Goal: Book appointment/travel/reservation

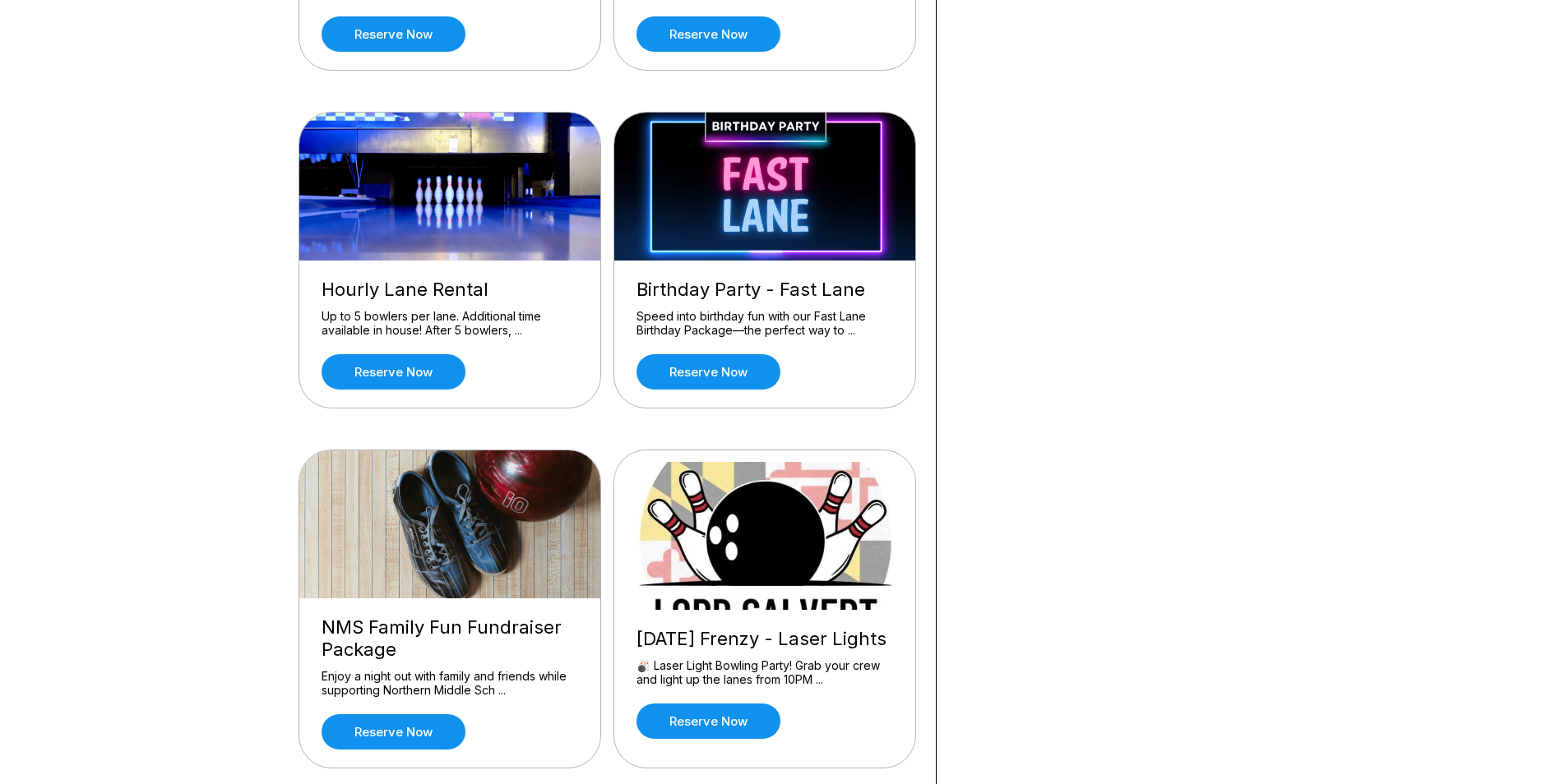
scroll to position [740, 0]
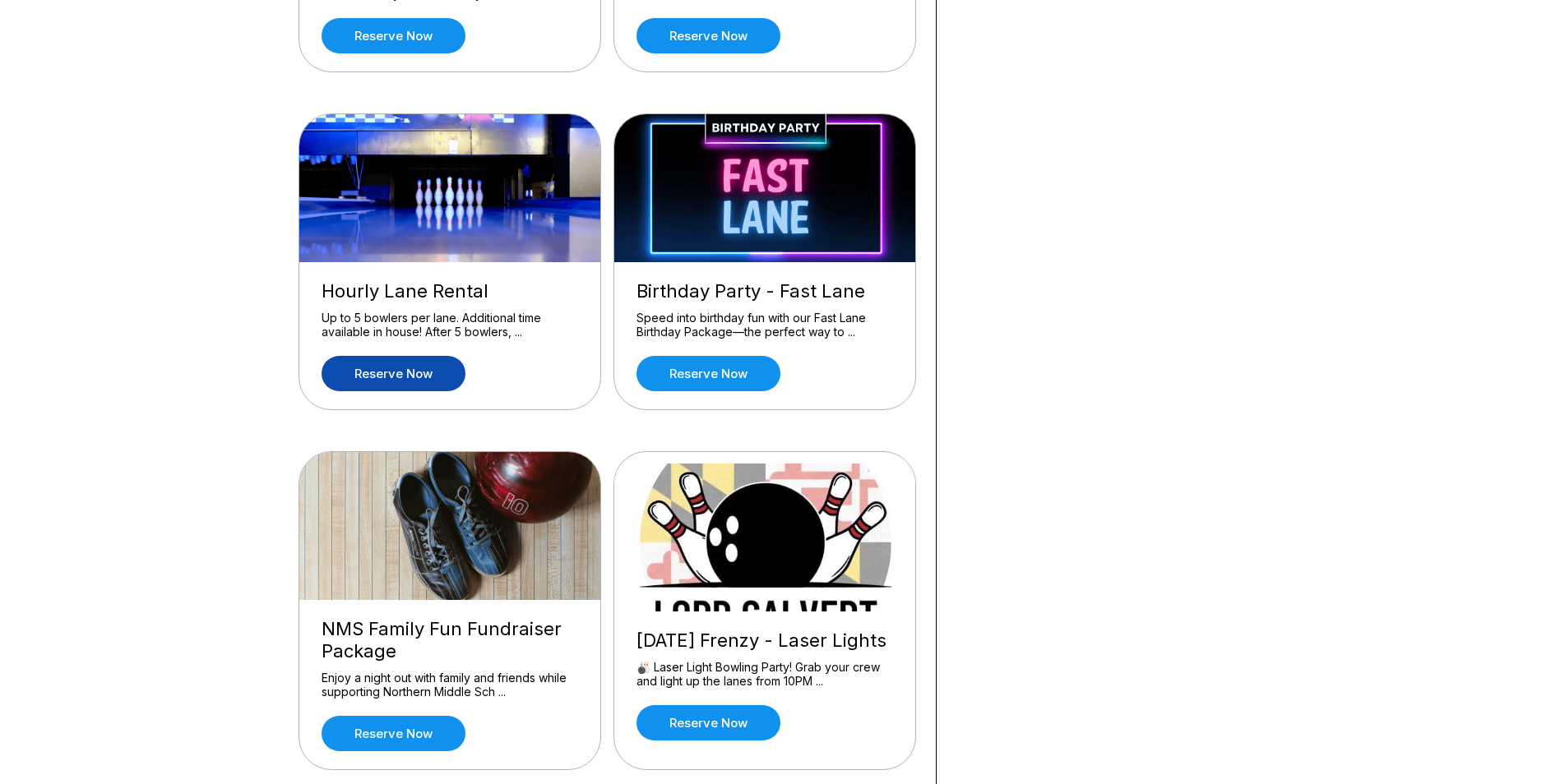
click at [385, 366] on link "Reserve now" at bounding box center [393, 373] width 144 height 35
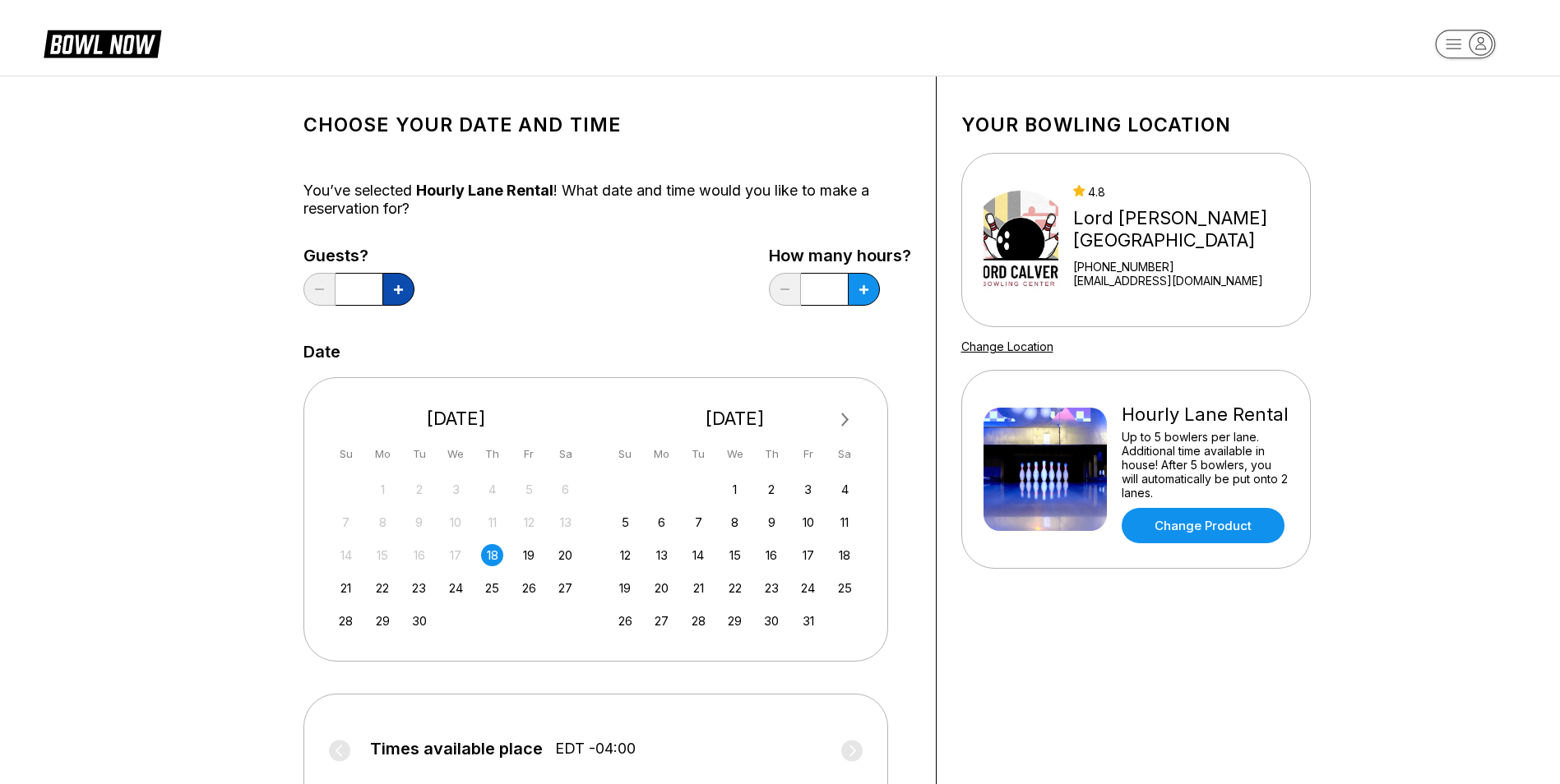
click at [399, 290] on icon at bounding box center [398, 289] width 9 height 9
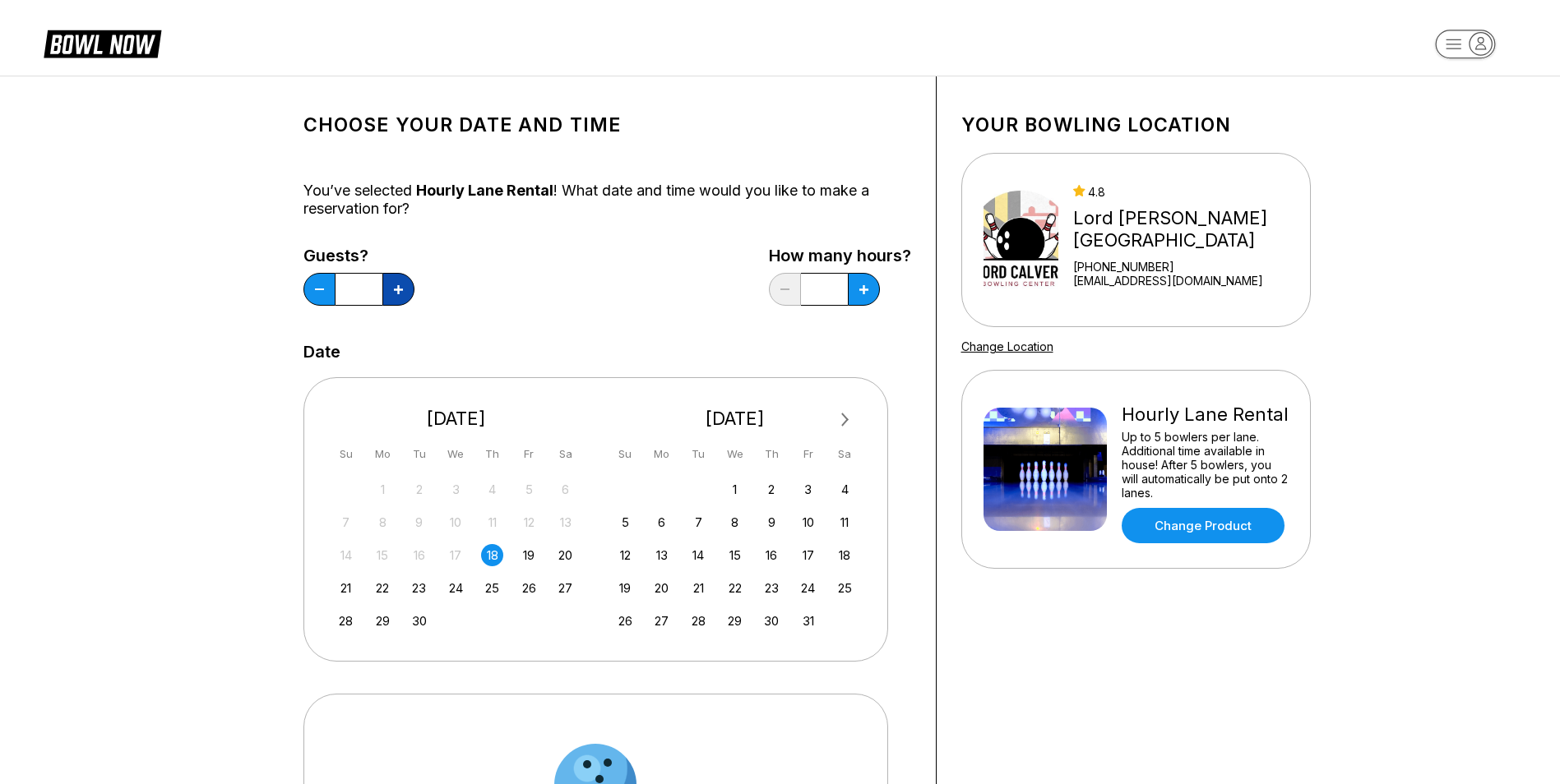
click at [399, 290] on icon at bounding box center [398, 289] width 9 height 9
click at [328, 299] on button at bounding box center [319, 289] width 32 height 33
type input "*"
click at [860, 282] on button at bounding box center [864, 289] width 32 height 33
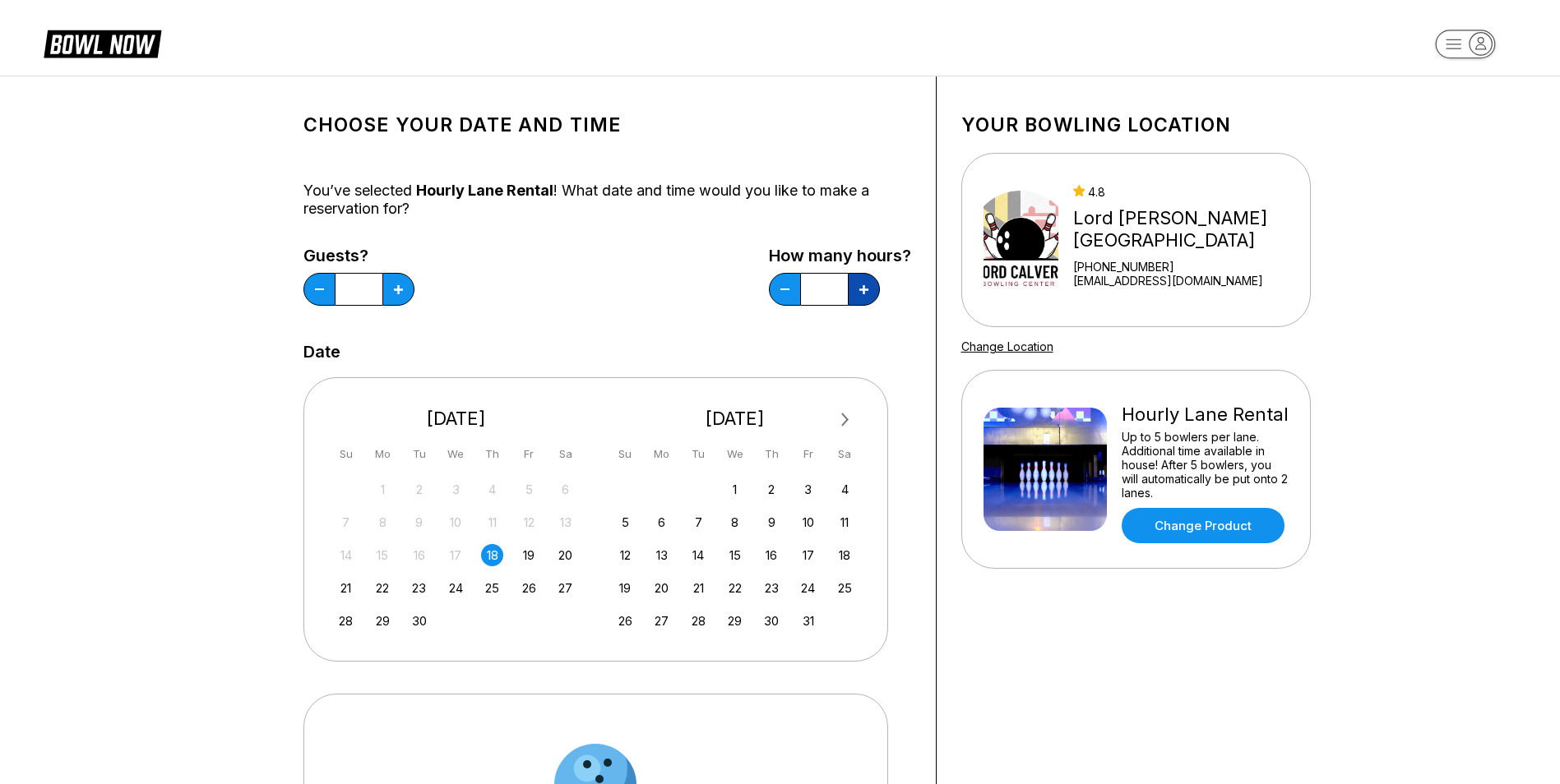
type input "*"
click at [573, 592] on div "27" at bounding box center [565, 588] width 22 height 22
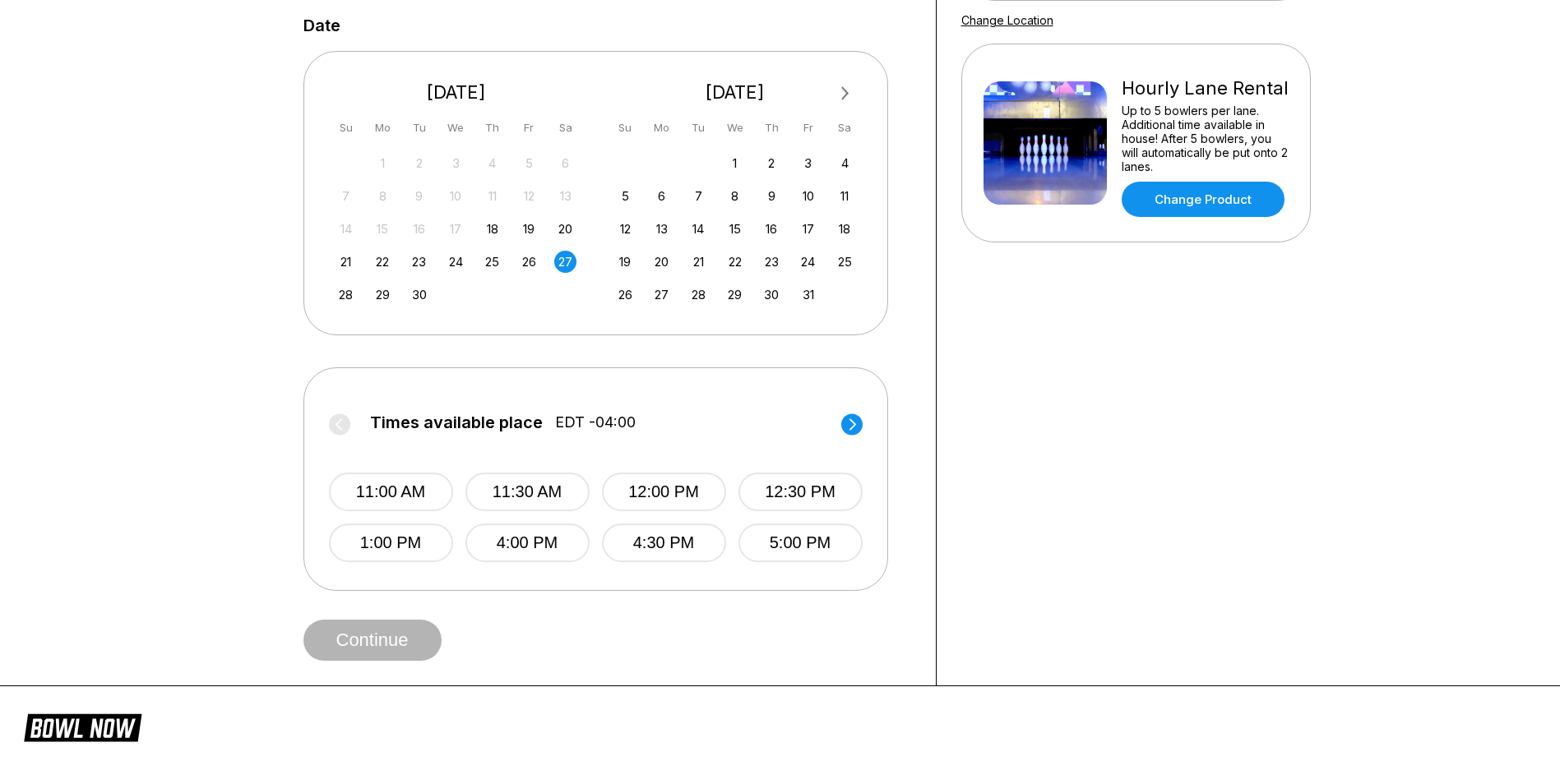
scroll to position [328, 0]
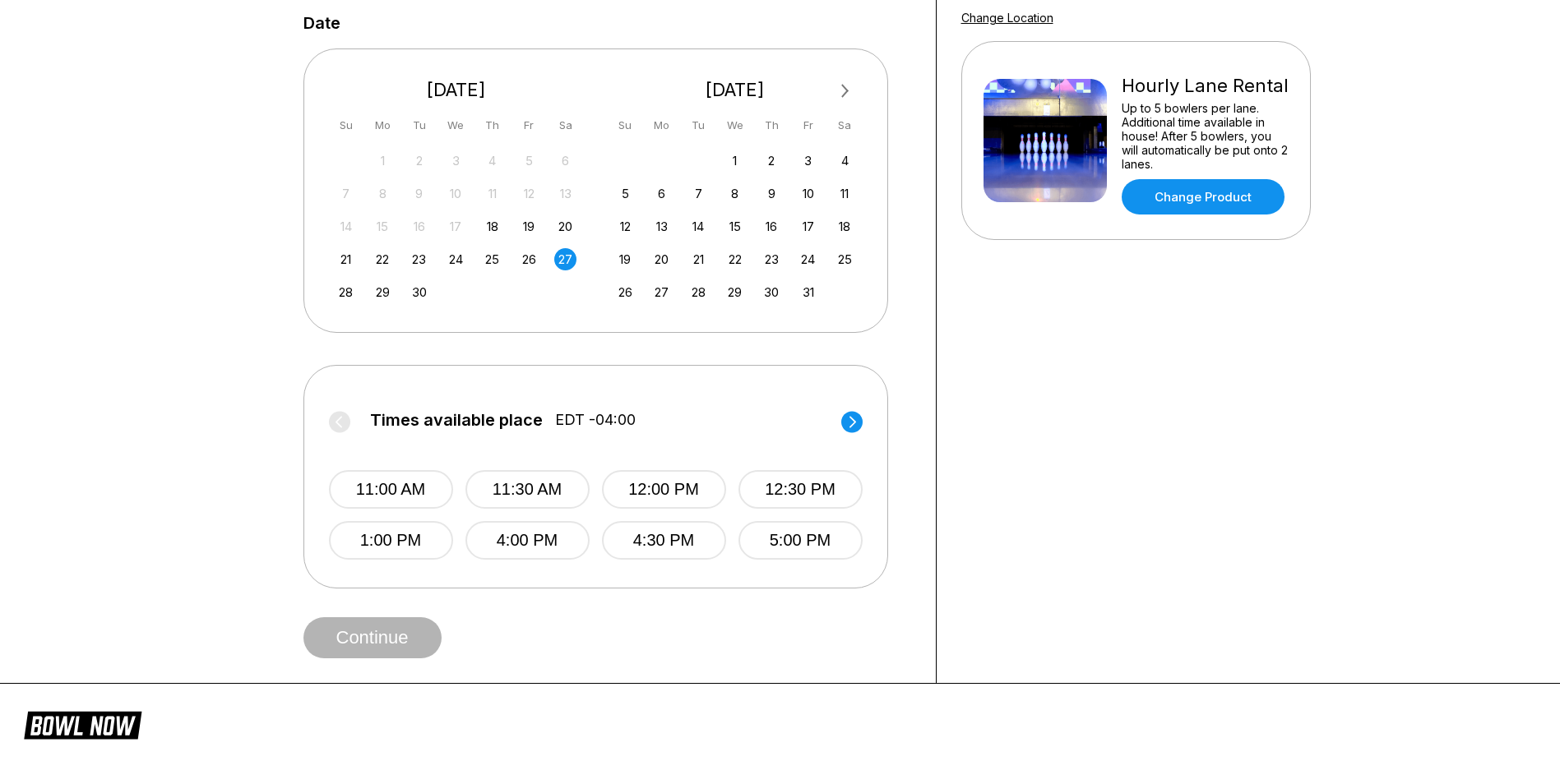
click at [853, 422] on circle at bounding box center [852, 421] width 21 height 21
click at [331, 421] on circle at bounding box center [339, 421] width 21 height 21
click at [506, 527] on button "8:00 PM" at bounding box center [526, 540] width 124 height 38
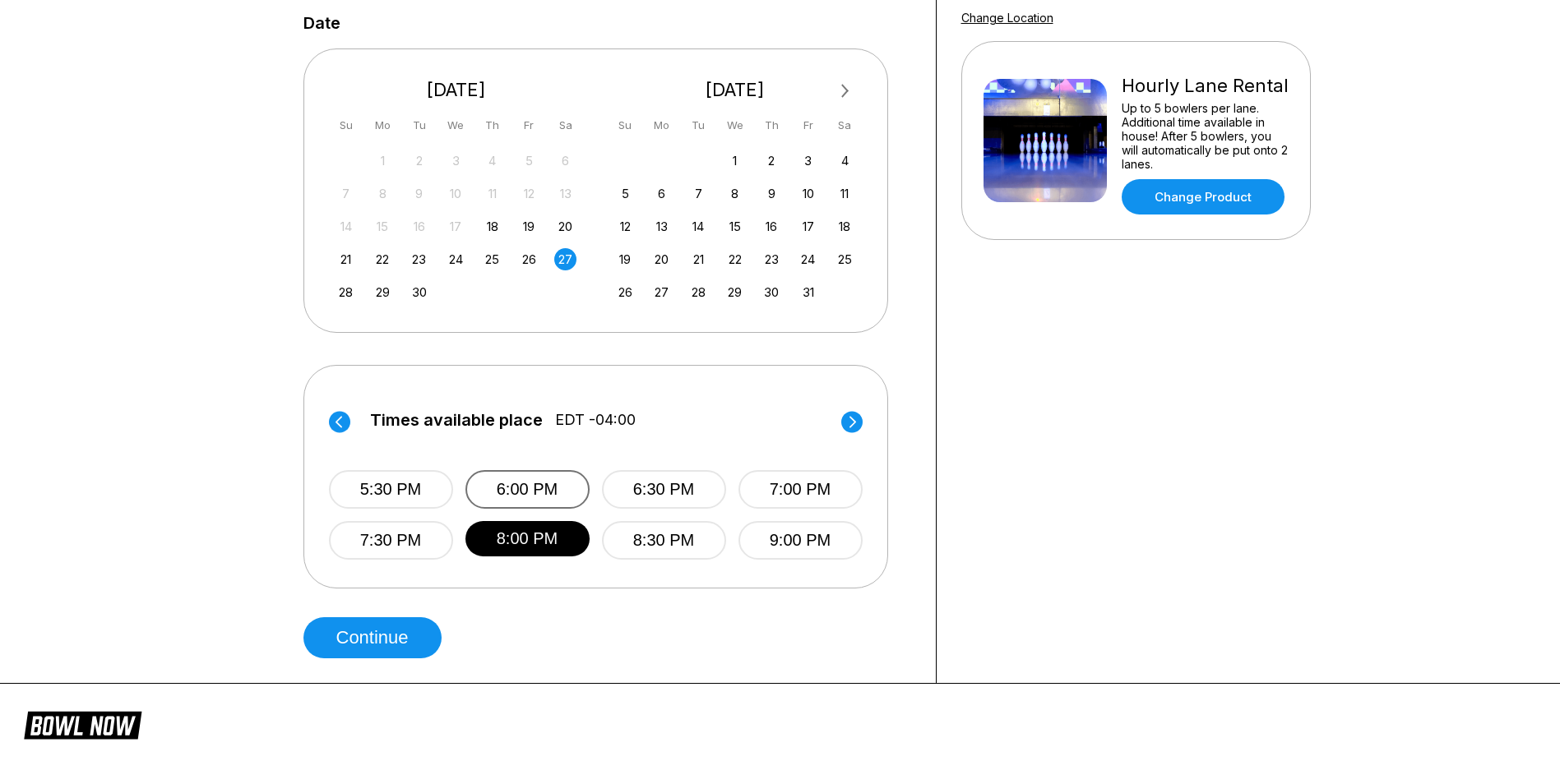
click at [549, 491] on button "6:00 PM" at bounding box center [527, 489] width 124 height 38
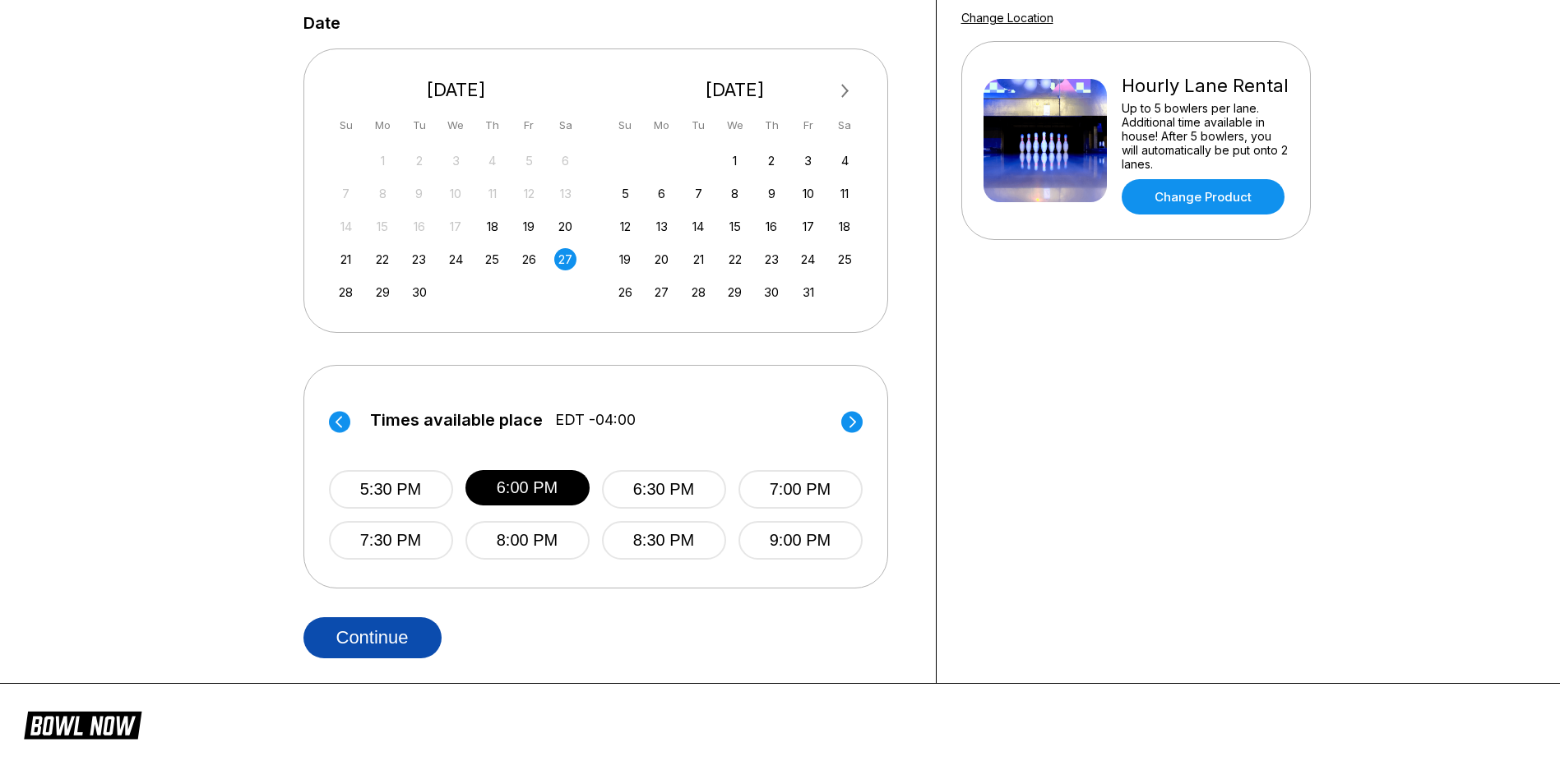
click at [362, 624] on button "Continue" at bounding box center [372, 637] width 138 height 41
select select "**"
